Goal: Find specific page/section: Find specific page/section

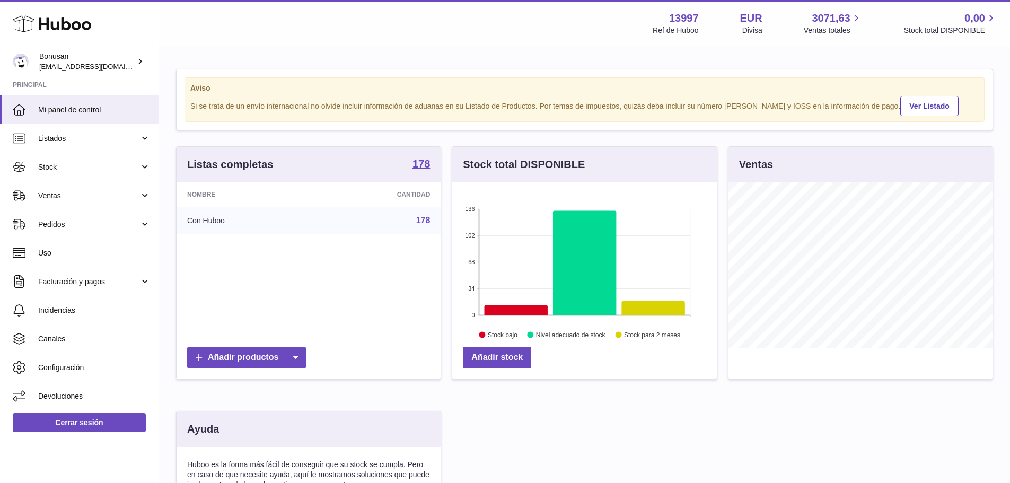
scroll to position [165, 265]
click at [48, 165] on span "Stock" at bounding box center [88, 167] width 101 height 10
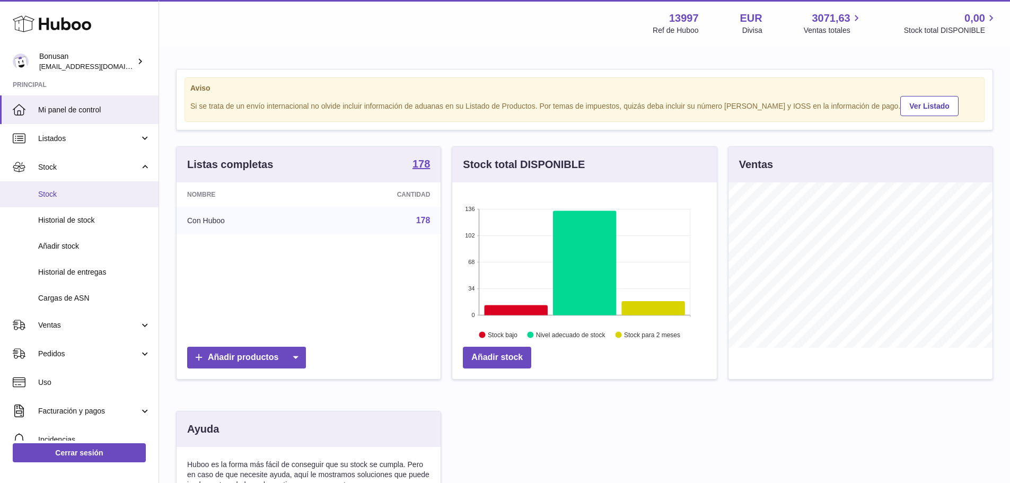
click at [60, 191] on span "Stock" at bounding box center [94, 194] width 112 height 10
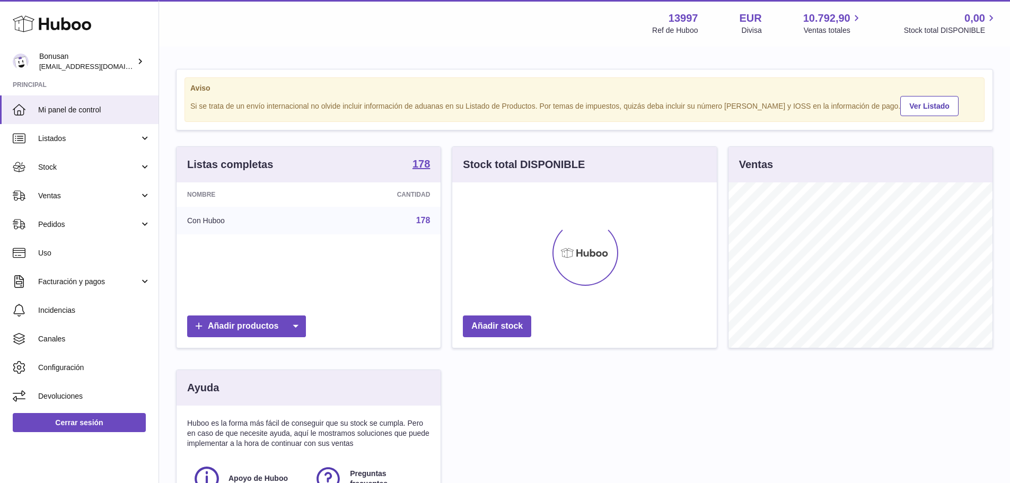
scroll to position [165, 265]
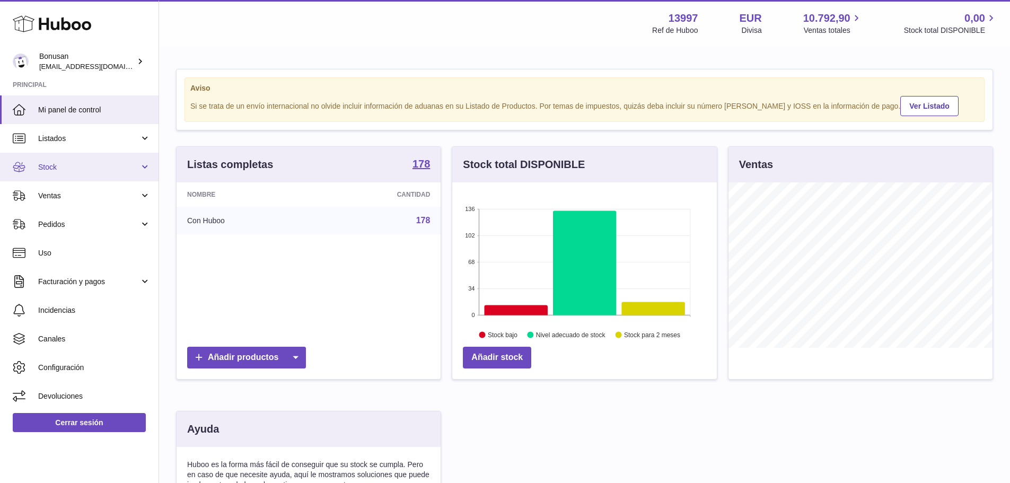
click at [53, 165] on span "Stock" at bounding box center [88, 167] width 101 height 10
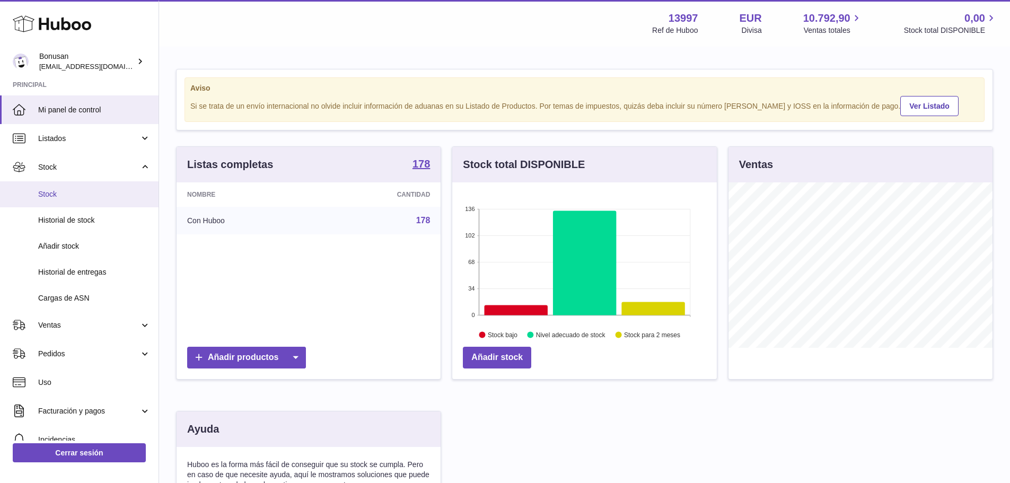
click at [53, 196] on span "Stock" at bounding box center [94, 194] width 112 height 10
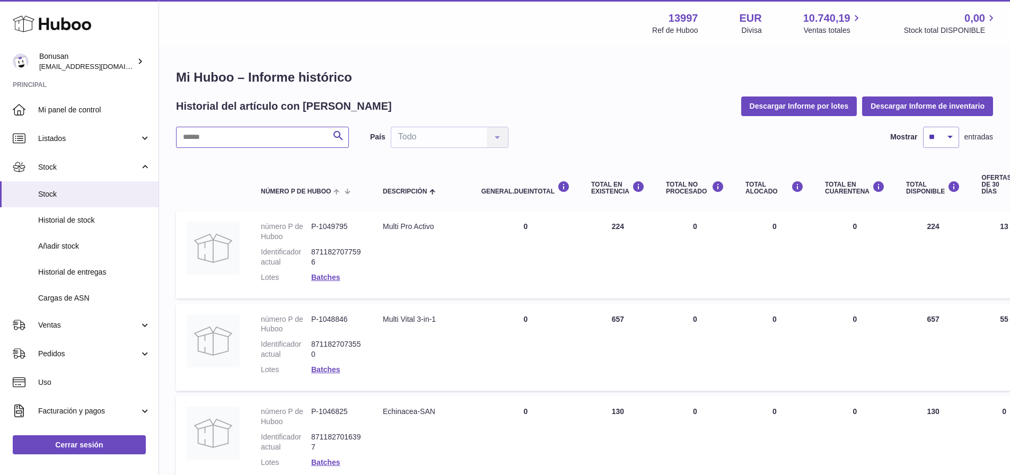
click at [216, 138] on input "text" at bounding box center [262, 137] width 173 height 21
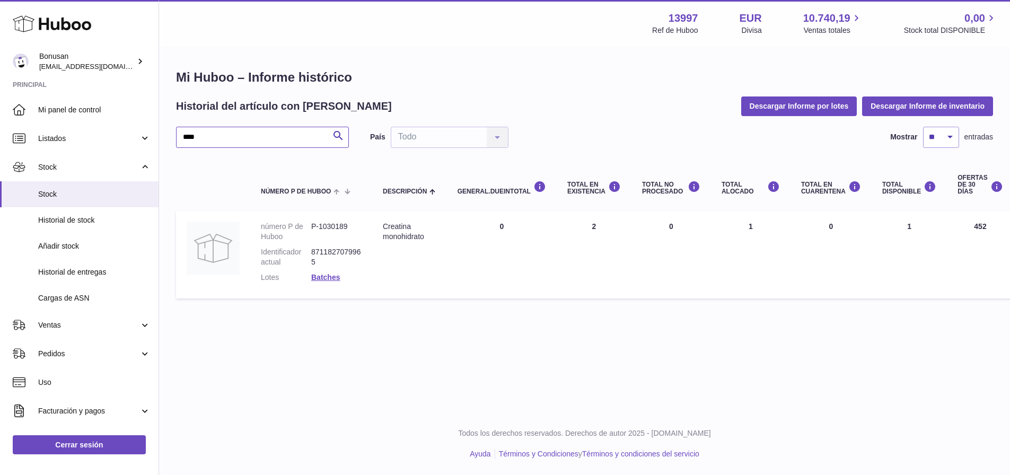
type input "****"
